Goal: Task Accomplishment & Management: Use online tool/utility

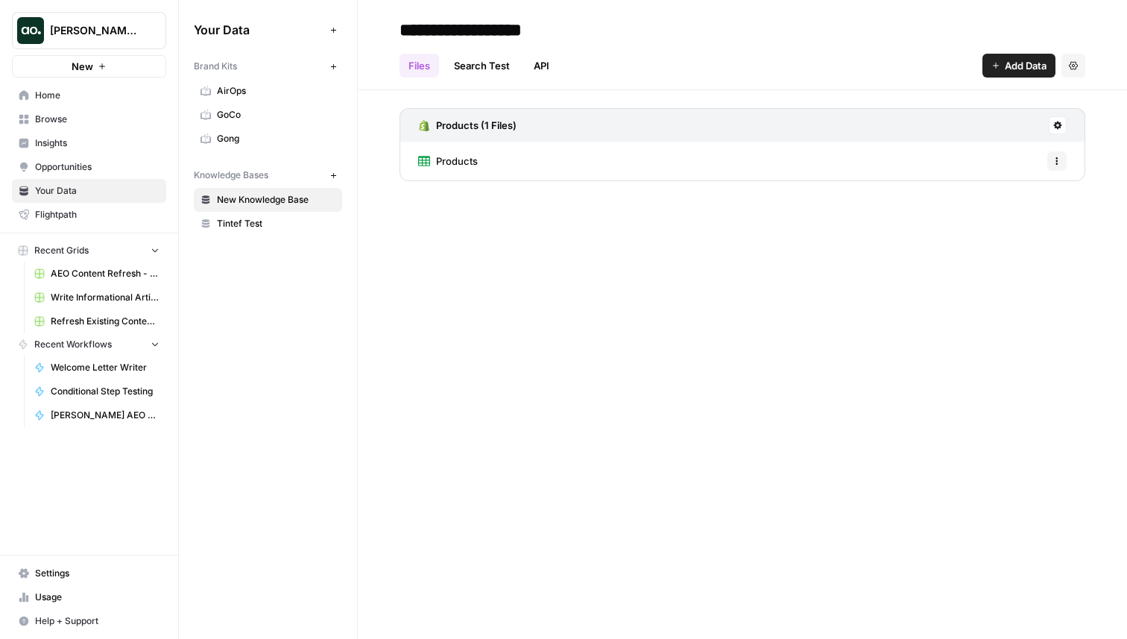
click at [89, 103] on link "Home" at bounding box center [89, 95] width 154 height 24
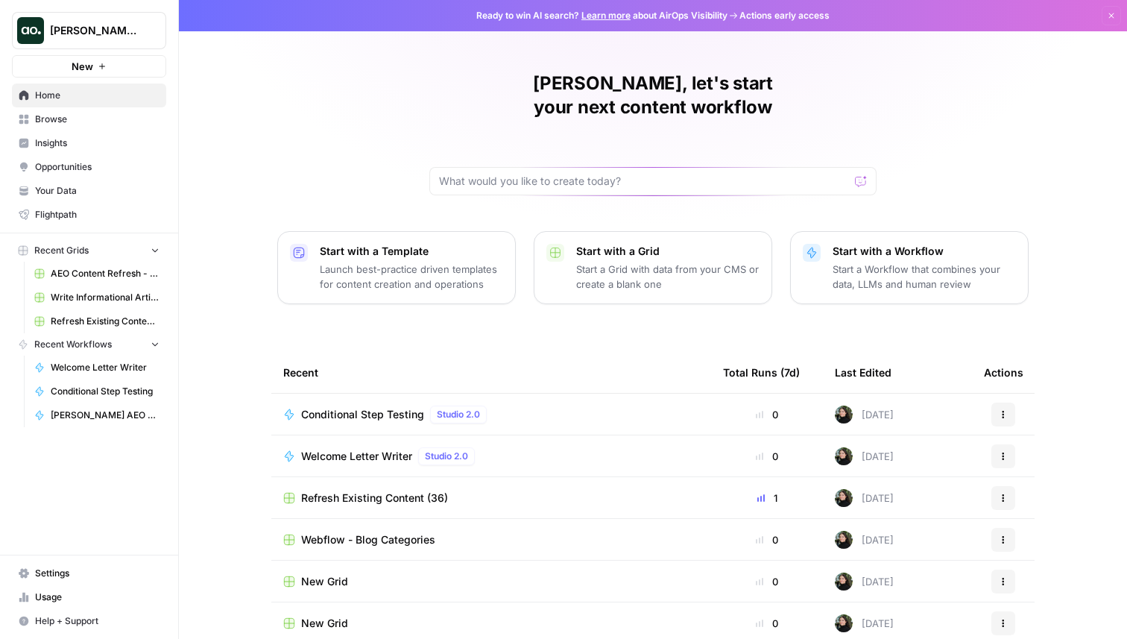
click at [338, 490] on span "Refresh Existing Content (36)" at bounding box center [374, 497] width 147 height 15
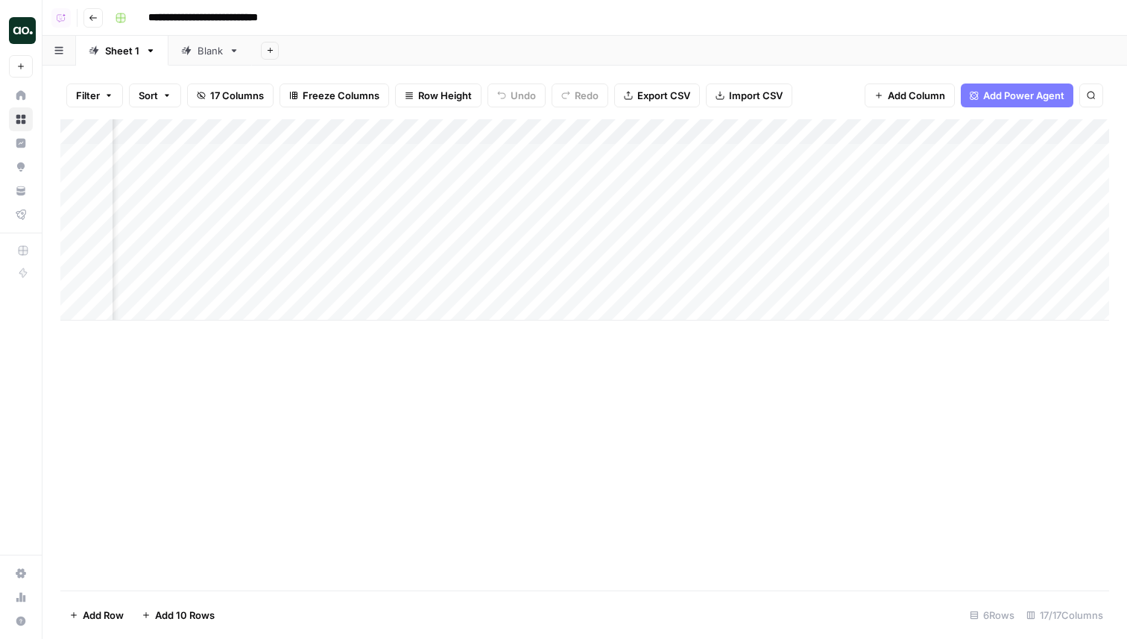
scroll to position [0, 829]
click at [770, 156] on div "Add Column" at bounding box center [584, 219] width 1048 height 201
click at [430, 152] on div "Add Column" at bounding box center [584, 219] width 1048 height 201
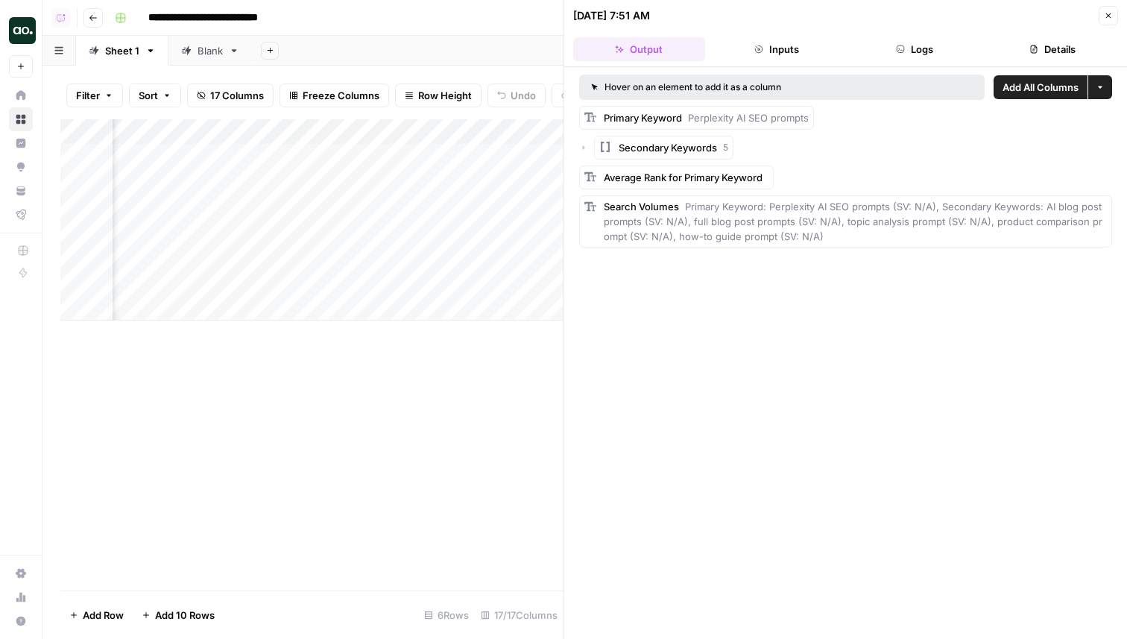
click at [776, 54] on button "Inputs" at bounding box center [777, 49] width 132 height 24
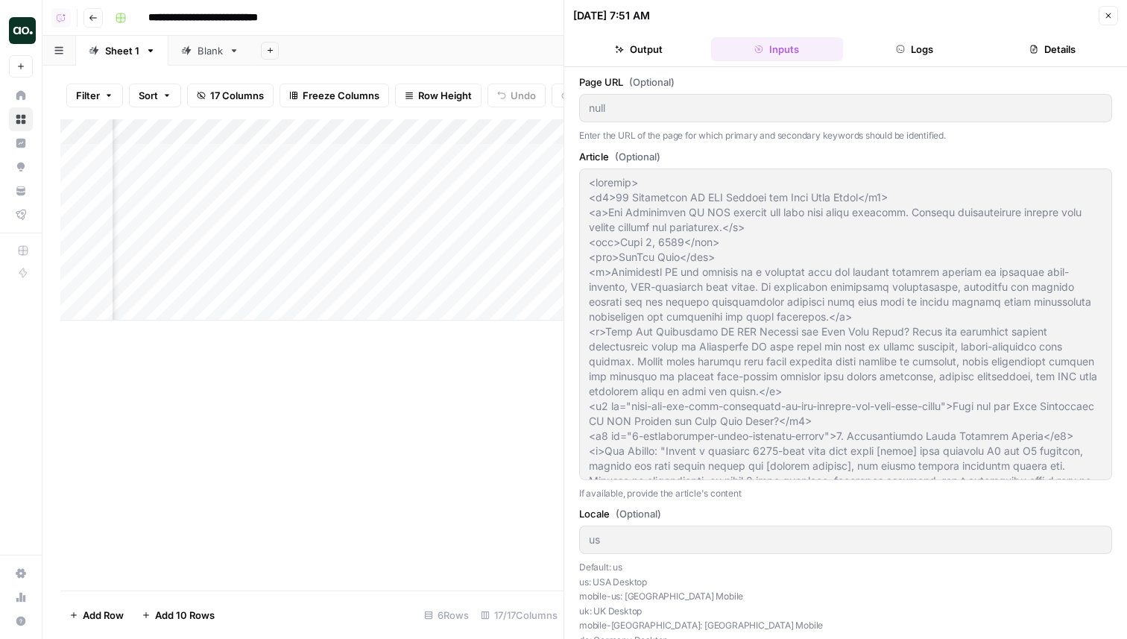
click at [642, 72] on div "Page URL (Optional) null Enter the URL of the page for which primary and second…" at bounding box center [845, 352] width 563 height 571
click at [642, 66] on header "[DATE] 7:51 AM Close Output Inputs Logs Details" at bounding box center [845, 33] width 563 height 67
click at [642, 48] on button "Output" at bounding box center [639, 49] width 132 height 24
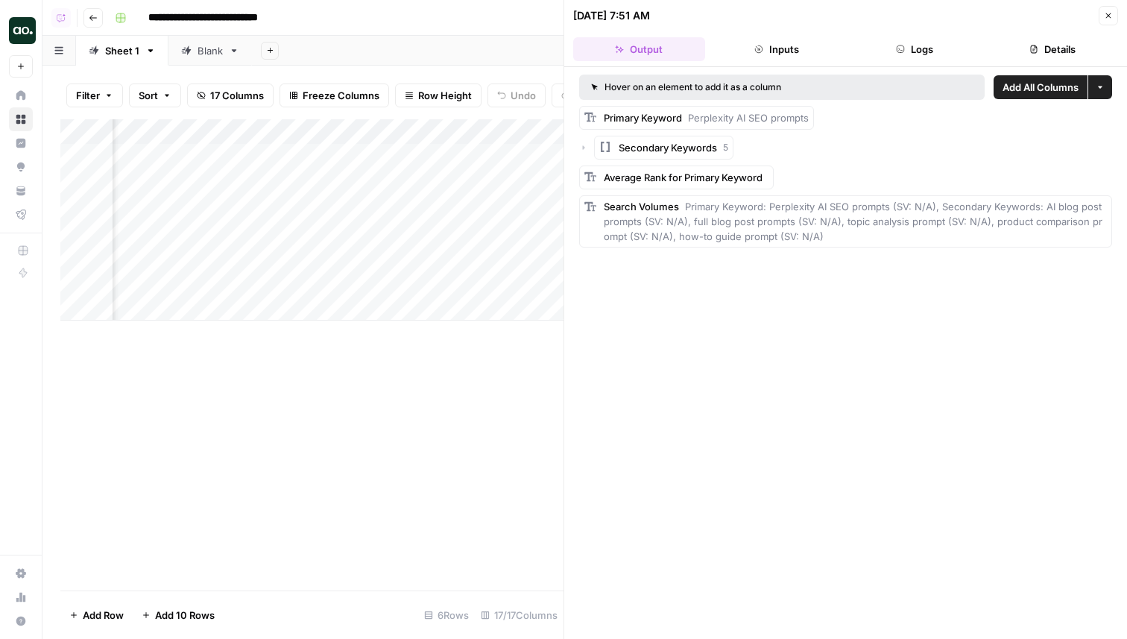
click at [506, 159] on div "Add Column" at bounding box center [311, 219] width 503 height 201
click at [1106, 7] on button "Close" at bounding box center [1107, 15] width 19 height 19
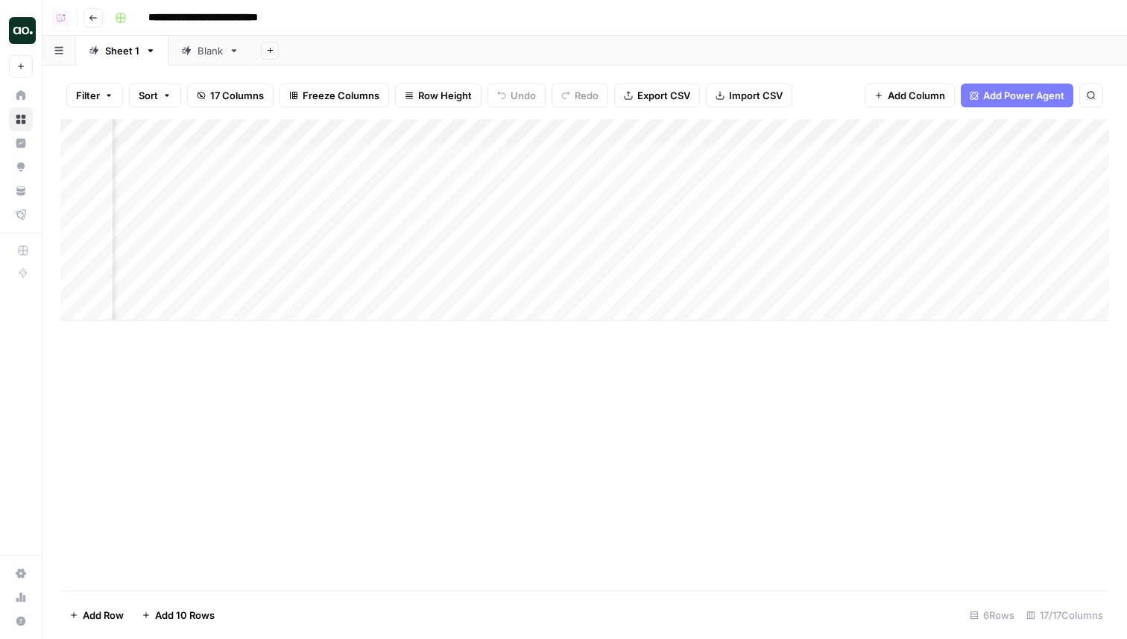
click at [580, 154] on div "Add Column" at bounding box center [584, 219] width 1048 height 201
click at [627, 224] on div "Add Column" at bounding box center [584, 219] width 1048 height 201
click at [343, 151] on div "Add Column" at bounding box center [584, 219] width 1048 height 201
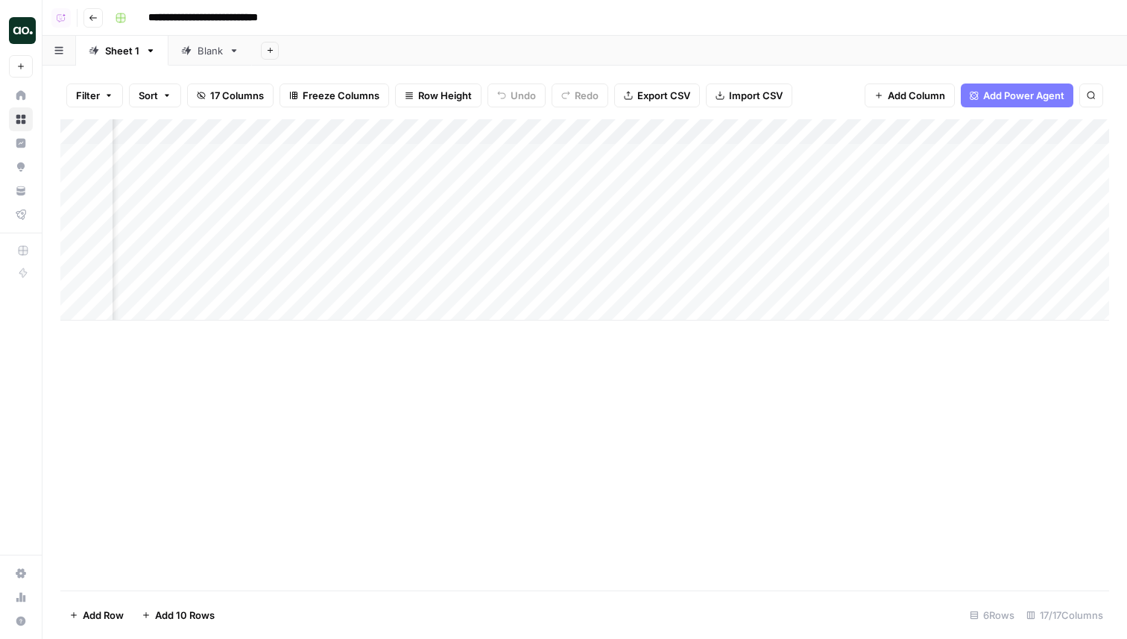
click at [343, 151] on div "Add Column" at bounding box center [584, 219] width 1048 height 201
click at [350, 199] on div "Add Column" at bounding box center [584, 219] width 1048 height 201
click at [440, 159] on div "Add Column" at bounding box center [584, 219] width 1048 height 201
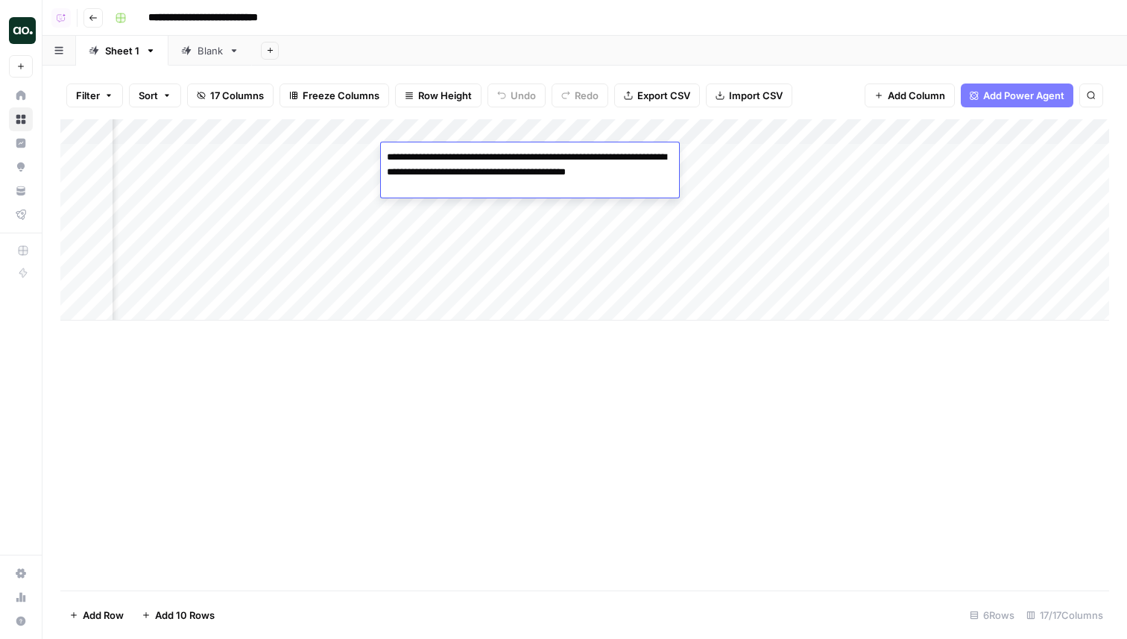
click at [452, 202] on div "Add Column" at bounding box center [584, 219] width 1048 height 201
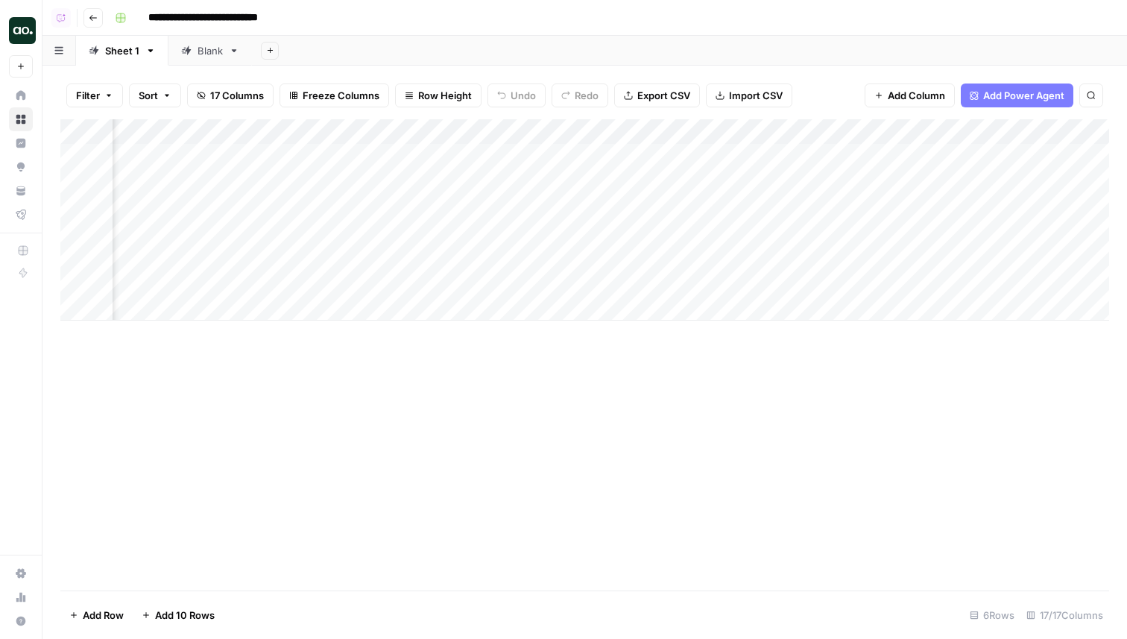
click at [501, 128] on div "Add Column" at bounding box center [584, 219] width 1048 height 201
click at [513, 404] on div "Add Column" at bounding box center [584, 354] width 1048 height 471
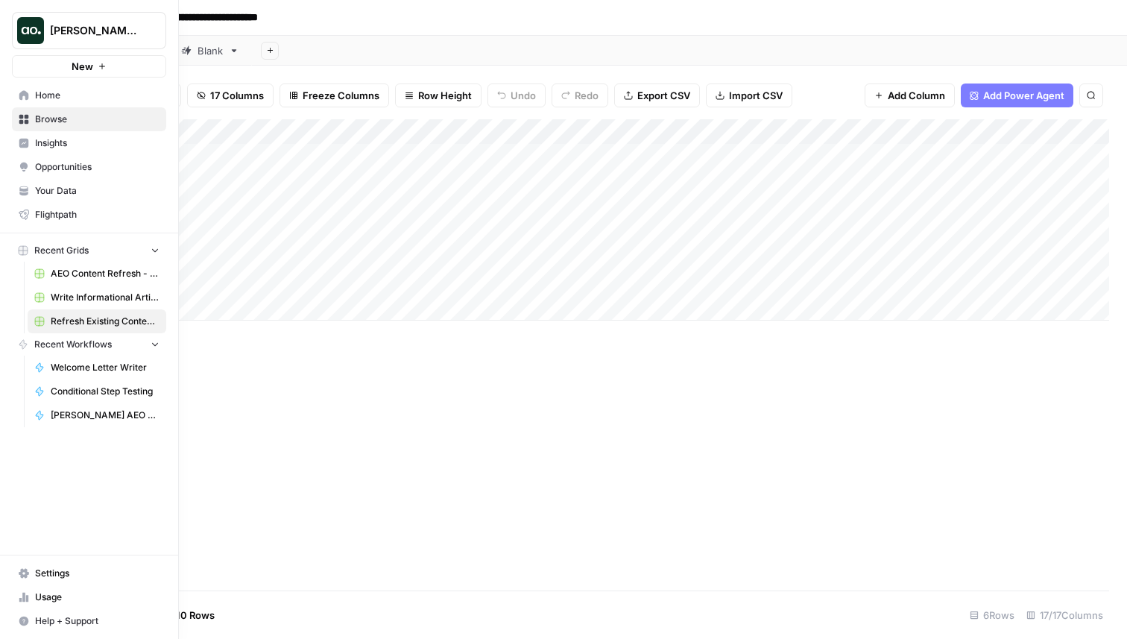
click at [101, 298] on span "Write Informational Article" at bounding box center [105, 297] width 109 height 13
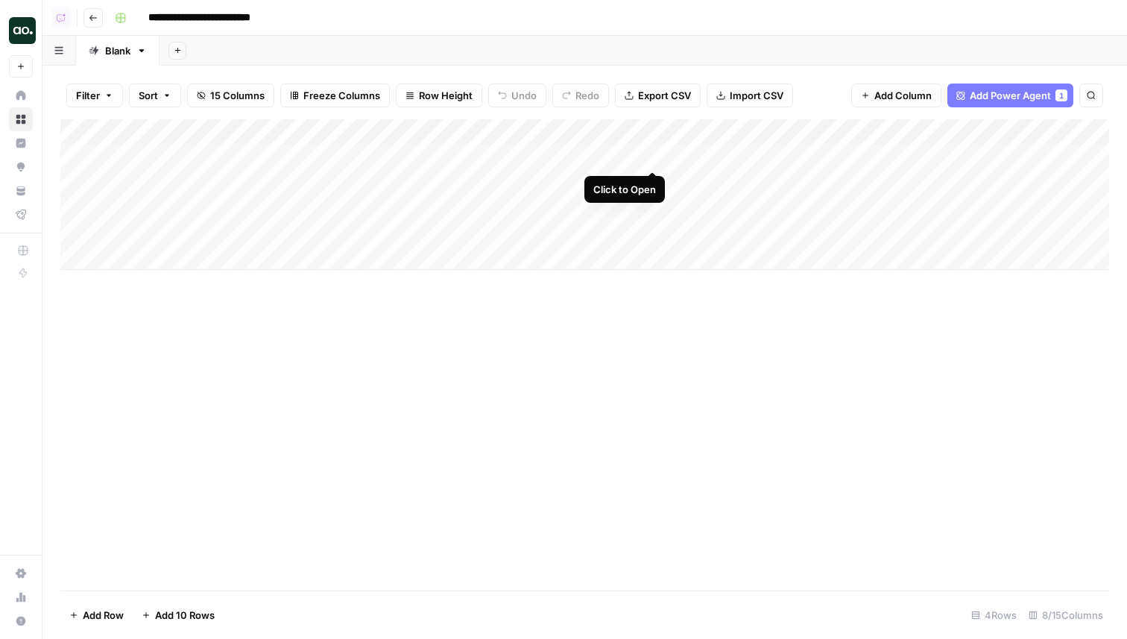
click at [654, 156] on div "Add Column" at bounding box center [584, 194] width 1048 height 151
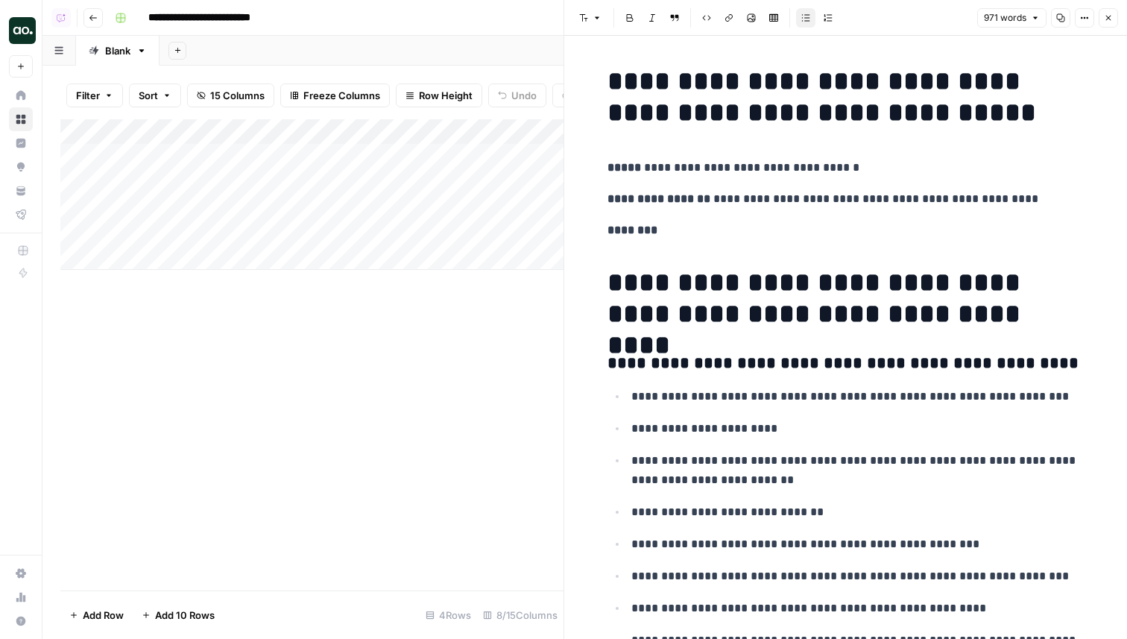
click at [892, 22] on div "Font style Bold Italic Block quote Code block Link Image Insert Table Bulleted …" at bounding box center [772, 17] width 399 height 19
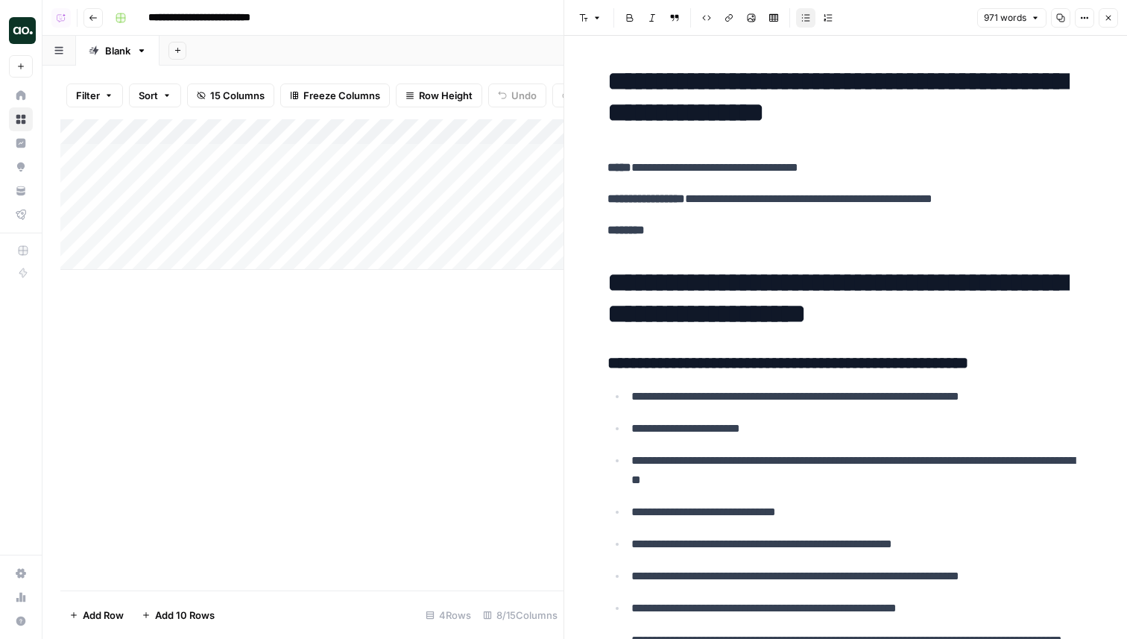
click at [1113, 12] on button "Close" at bounding box center [1107, 17] width 19 height 19
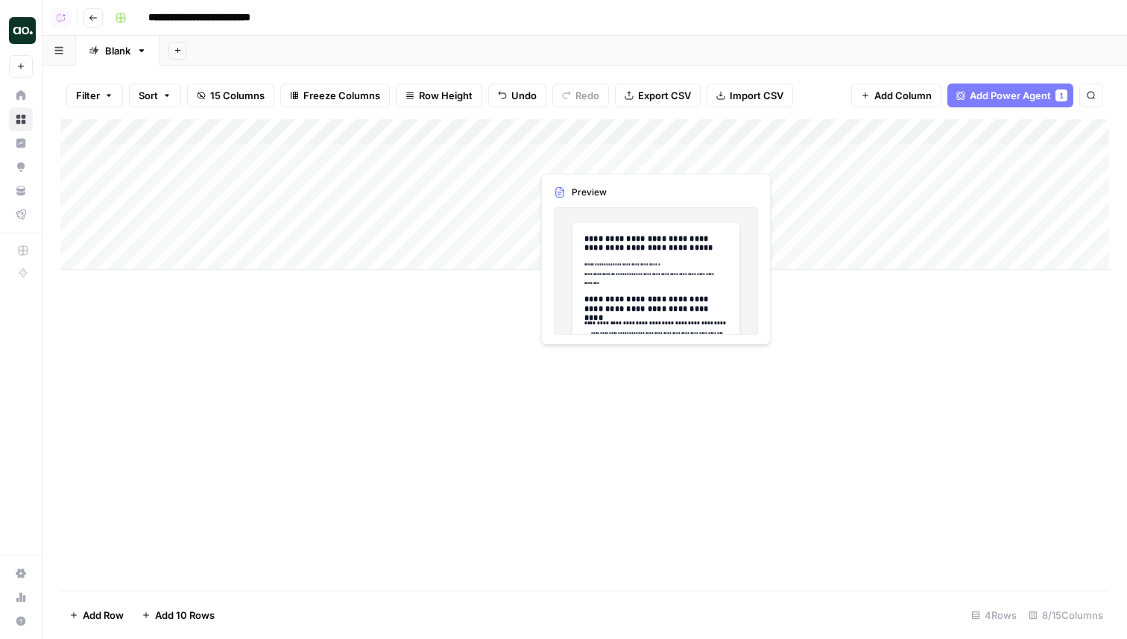
click at [633, 156] on div "Add Column" at bounding box center [584, 194] width 1048 height 151
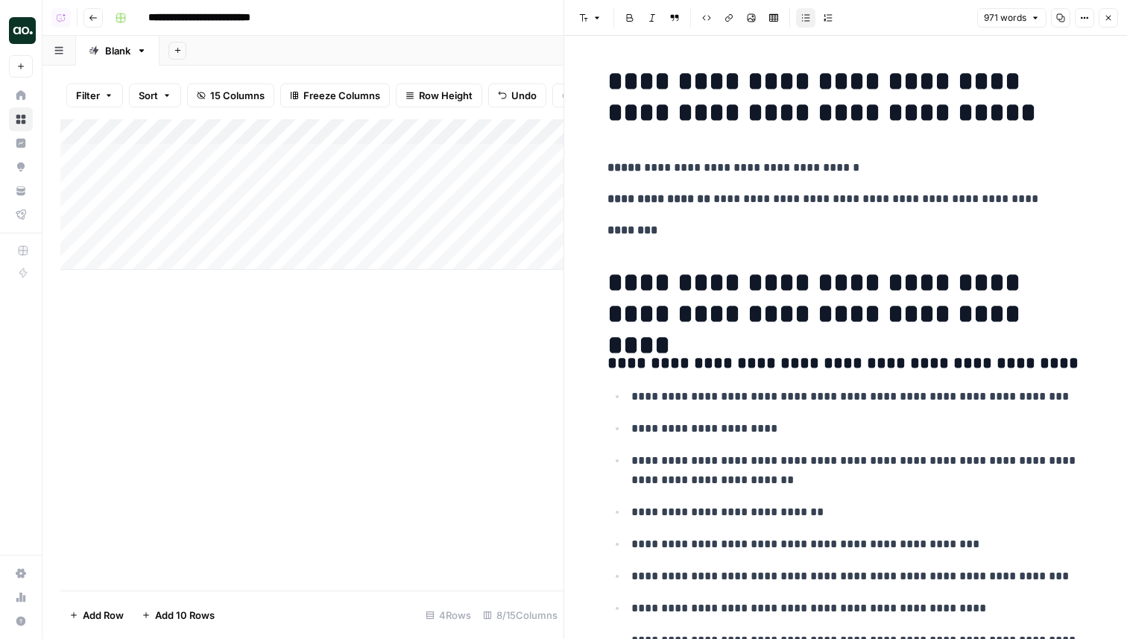
click at [1109, 16] on icon "button" at bounding box center [1107, 17] width 9 height 9
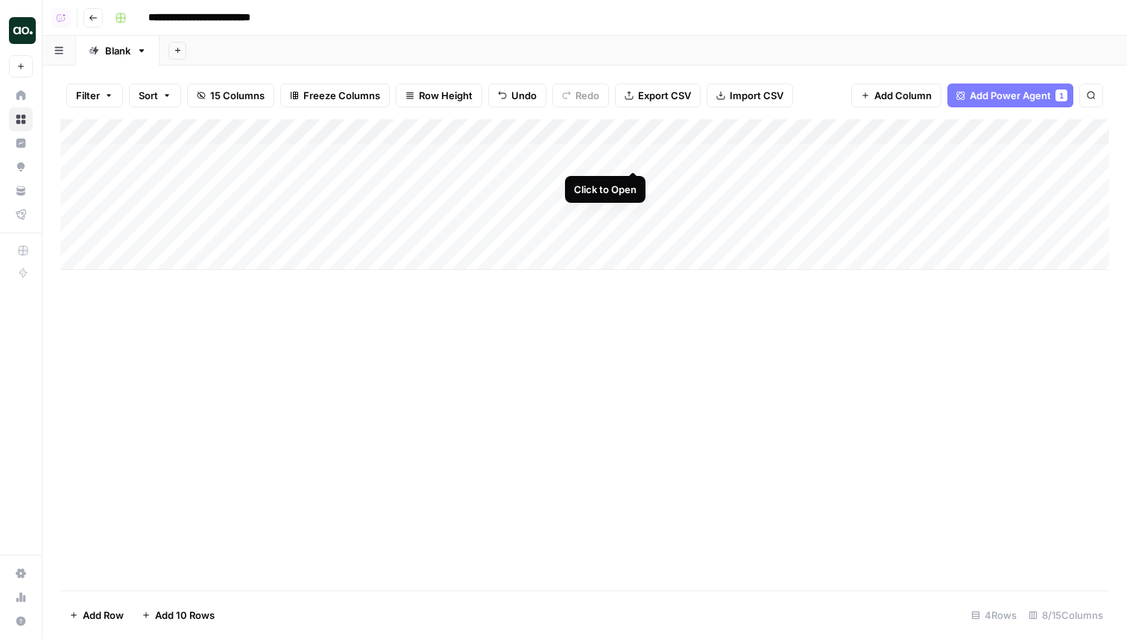
click at [633, 156] on div "Add Column" at bounding box center [584, 194] width 1048 height 151
